Goal: Transaction & Acquisition: Purchase product/service

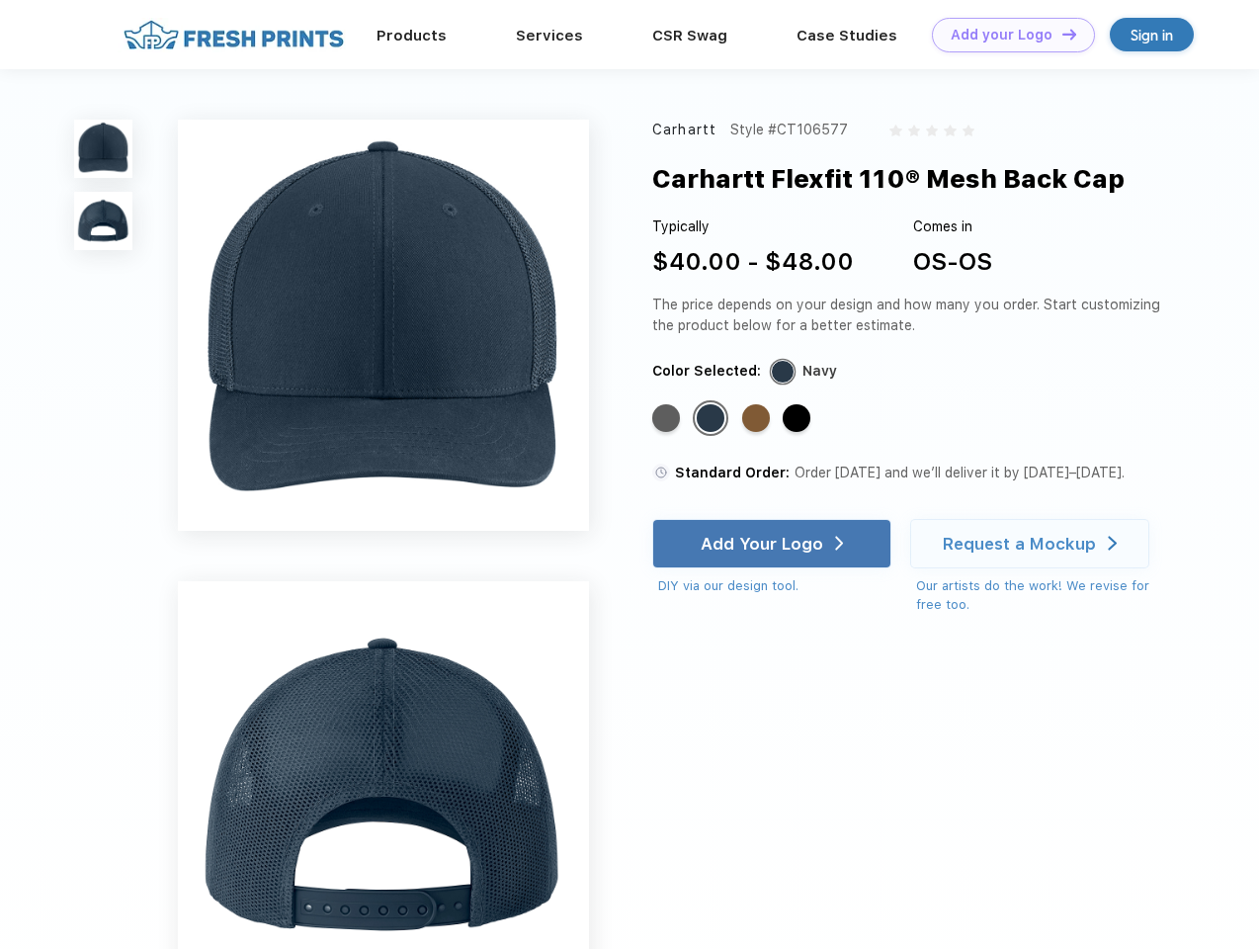
click at [1006, 35] on link "Add your Logo Design Tool" at bounding box center [1013, 35] width 163 height 35
click at [0, 0] on div "Design Tool" at bounding box center [0, 0] width 0 height 0
click at [1061, 34] on link "Add your Logo Design Tool" at bounding box center [1013, 35] width 163 height 35
click at [104, 148] on img at bounding box center [103, 149] width 58 height 58
click at [104, 221] on img at bounding box center [103, 221] width 58 height 58
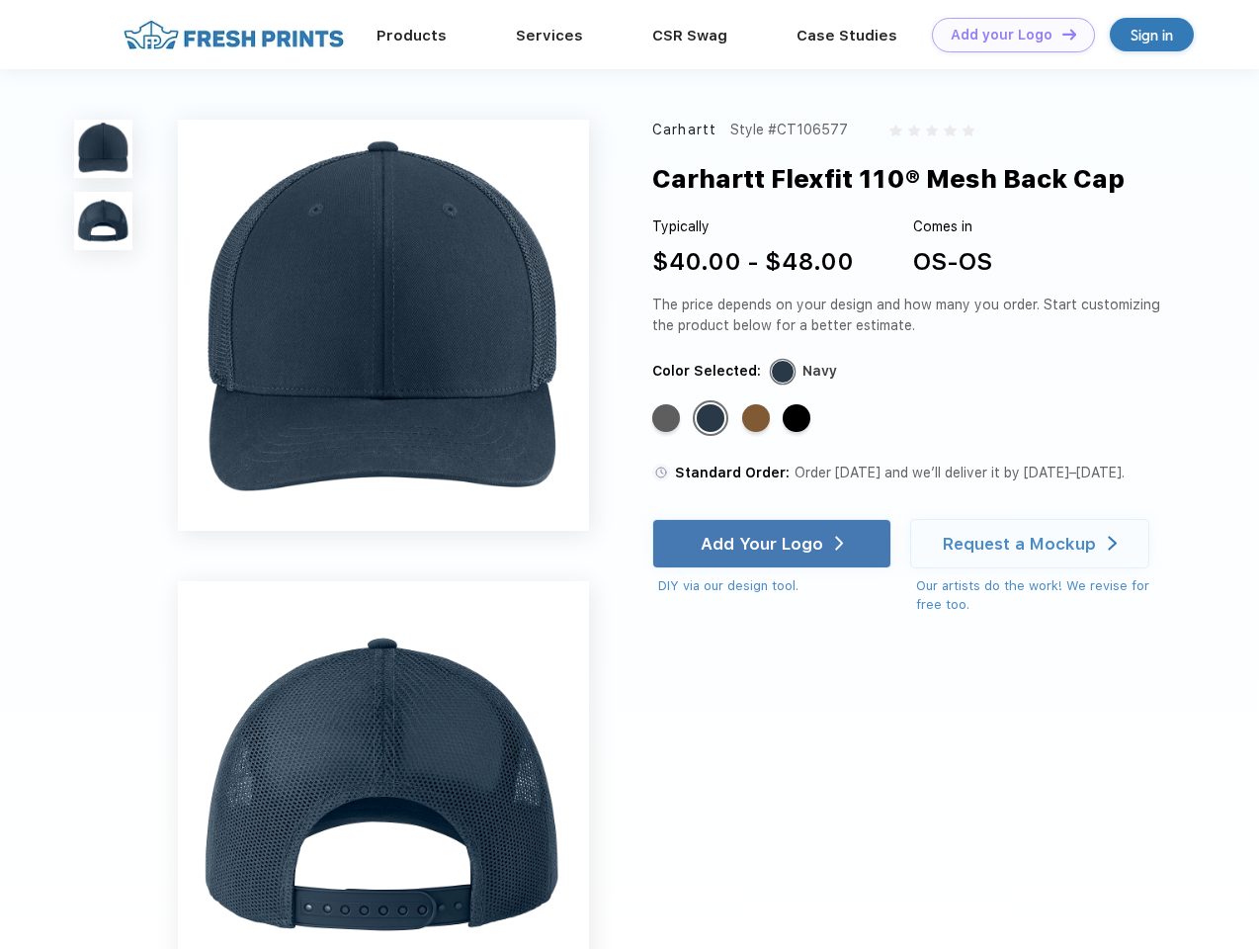
click at [668, 419] on div "Standard Color" at bounding box center [666, 418] width 28 height 28
click at [713, 419] on div "Standard Color" at bounding box center [711, 418] width 28 height 28
click at [758, 419] on div "Standard Color" at bounding box center [756, 418] width 28 height 28
click at [799, 419] on div "Standard Color" at bounding box center [797, 418] width 28 height 28
click at [774, 544] on div "Add Your Logo" at bounding box center [762, 544] width 123 height 20
